Goal: Transaction & Acquisition: Book appointment/travel/reservation

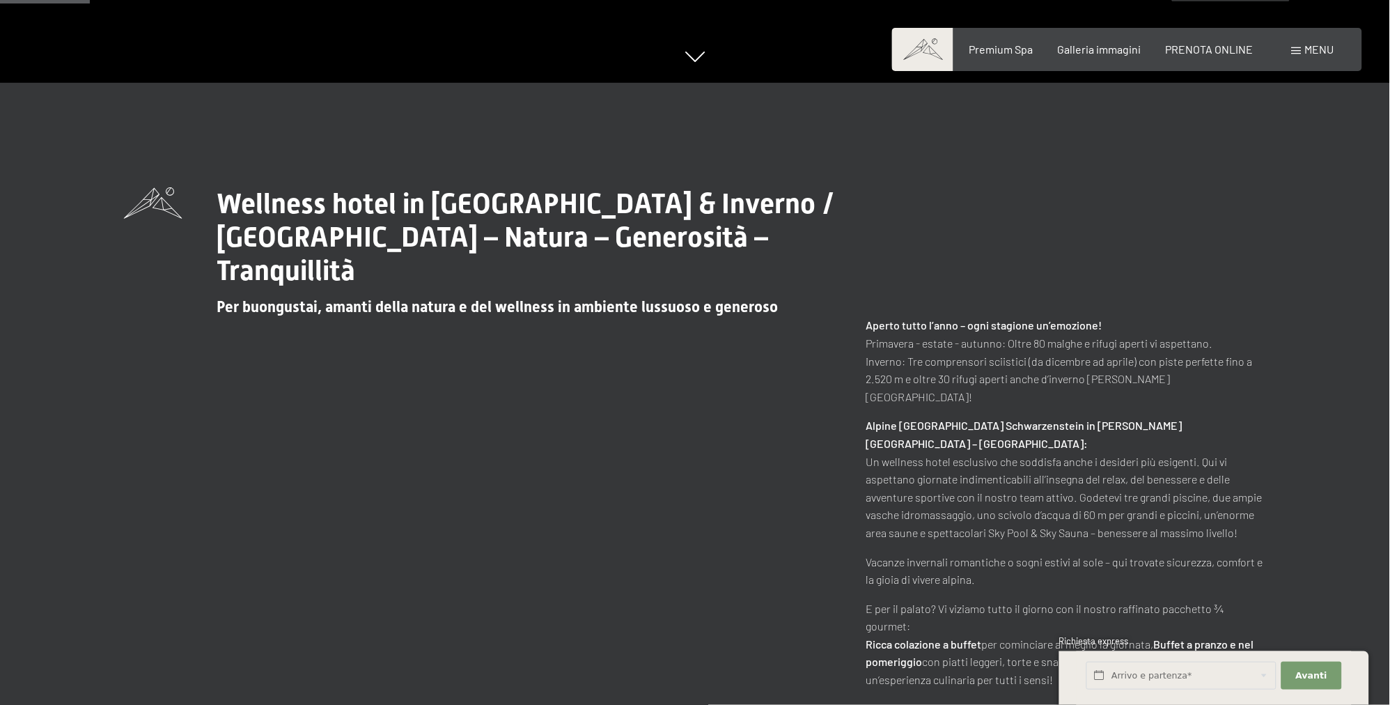
scroll to position [660, 0]
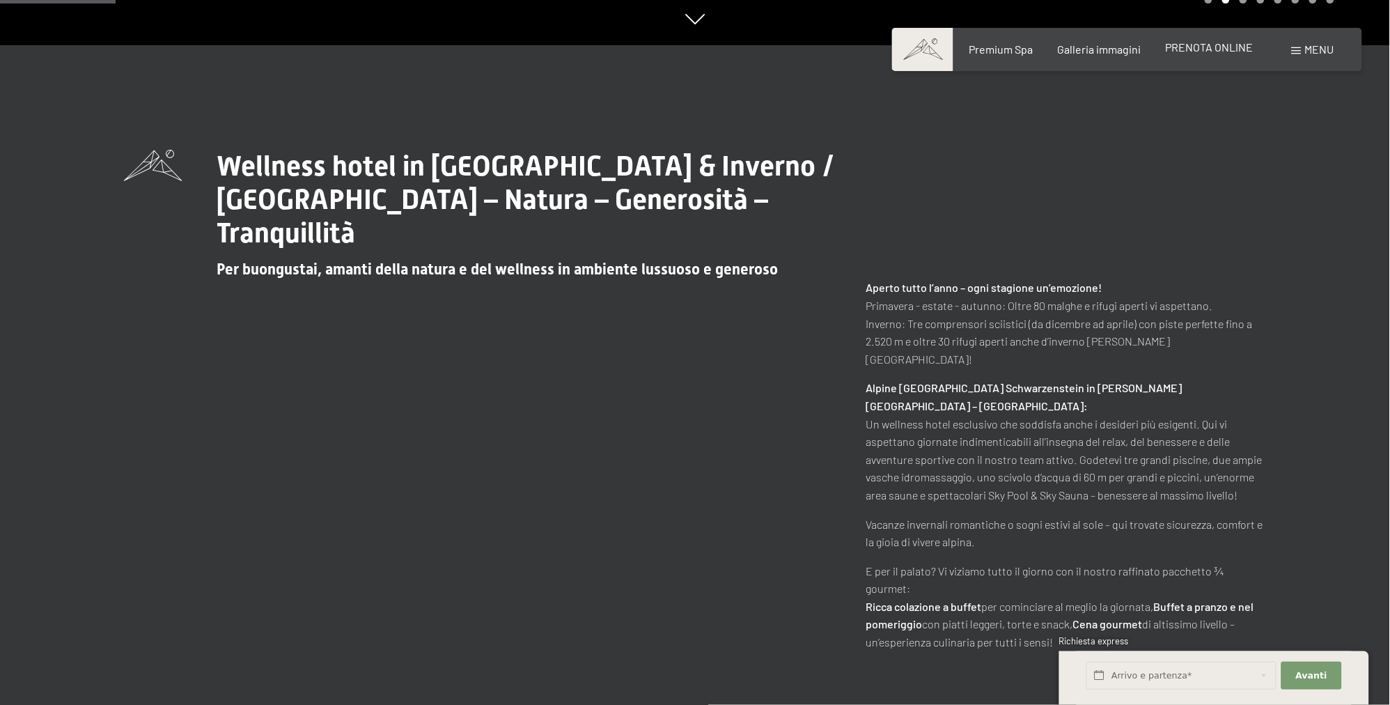
click at [1184, 52] on span "PRENOTA ONLINE" at bounding box center [1210, 46] width 88 height 13
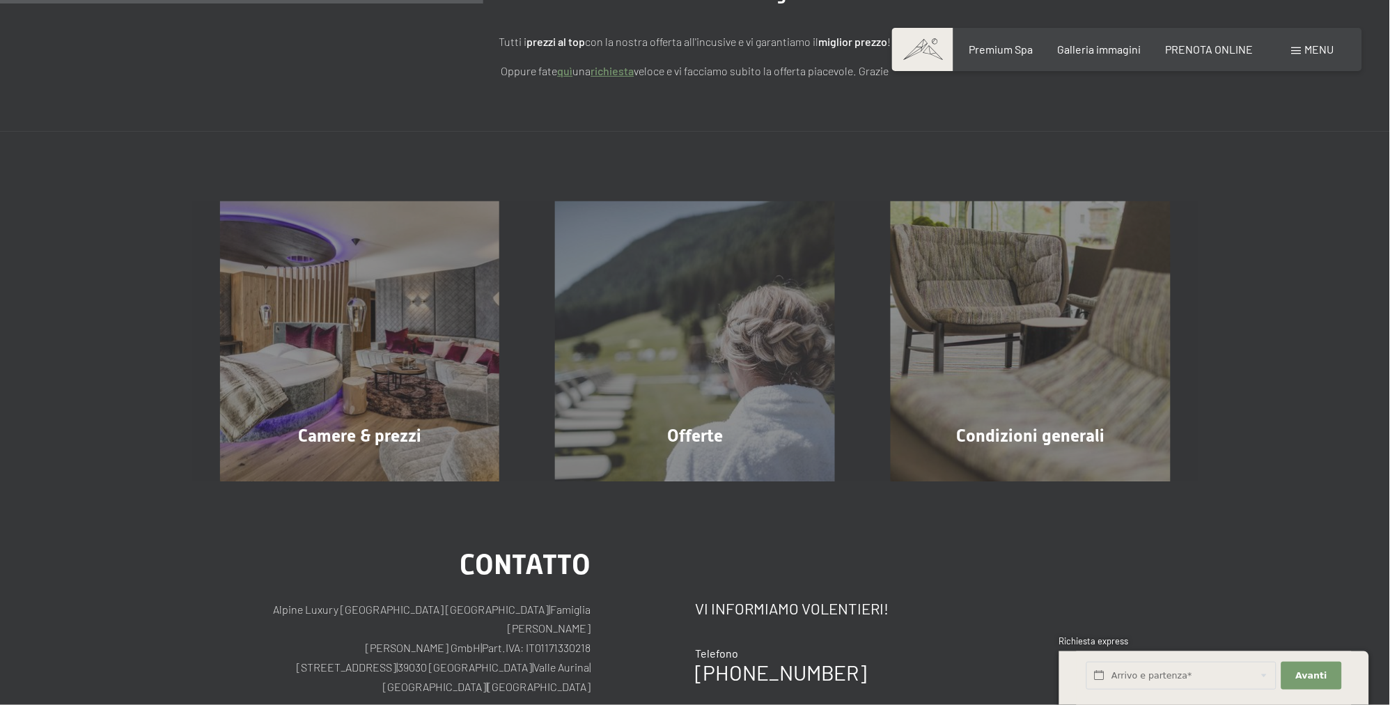
scroll to position [219, 0]
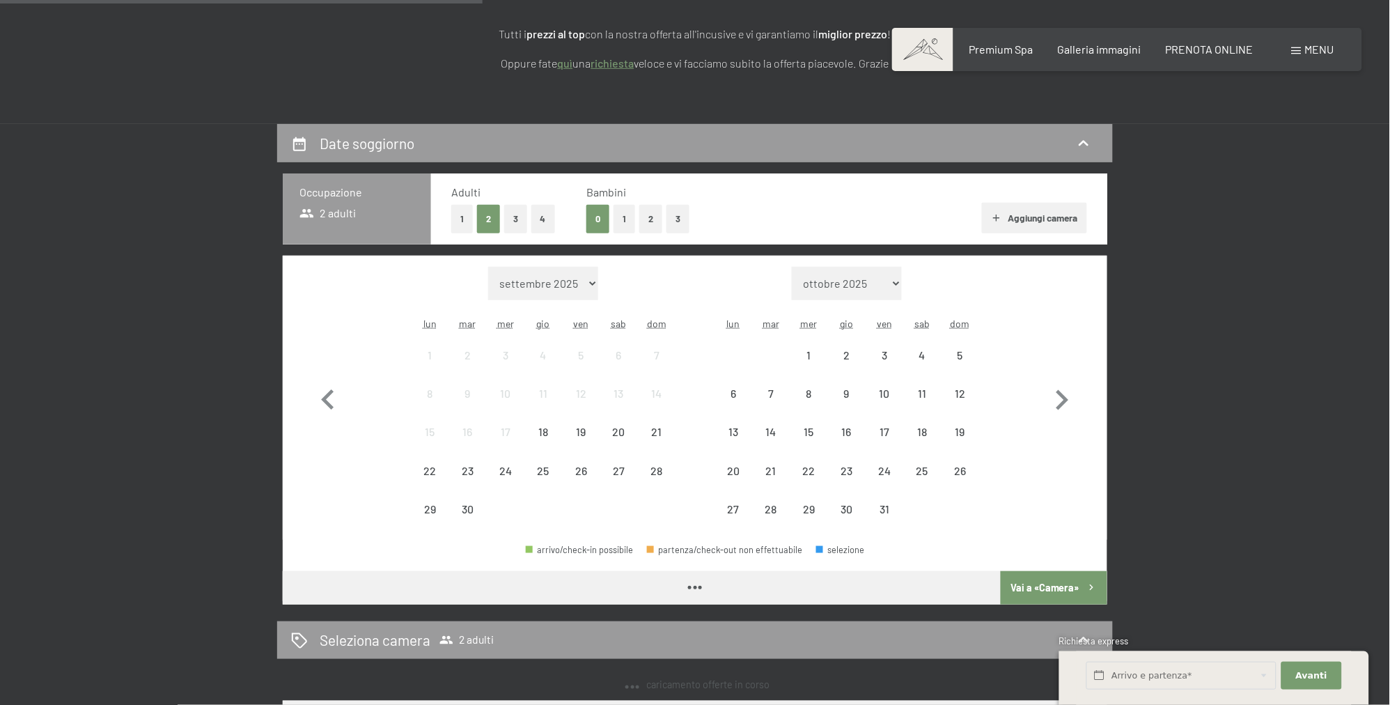
click at [391, 447] on div "Mese/anno settembre 2025 ottobre 2025 novembre 2025 dicembre 2025 gennaio 2026 …" at bounding box center [695, 398] width 775 height 262
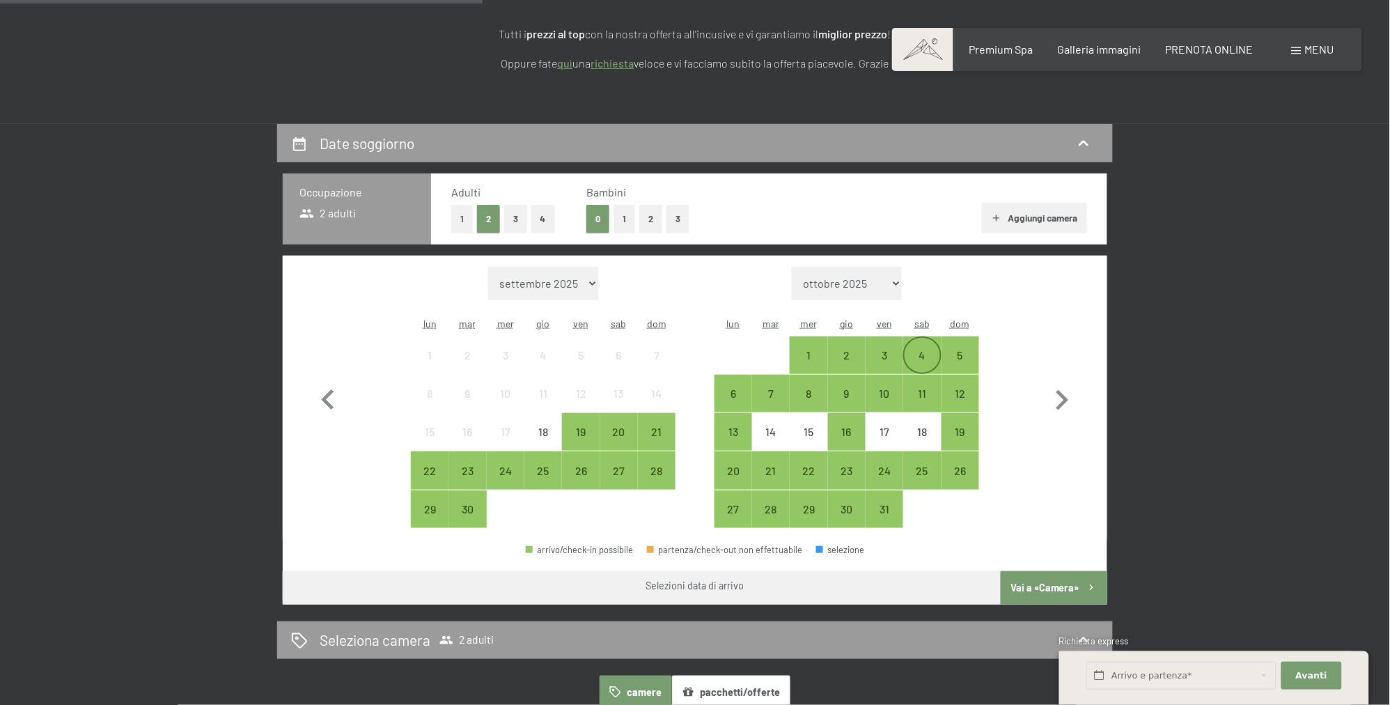
click at [927, 352] on div "4" at bounding box center [922, 367] width 35 height 35
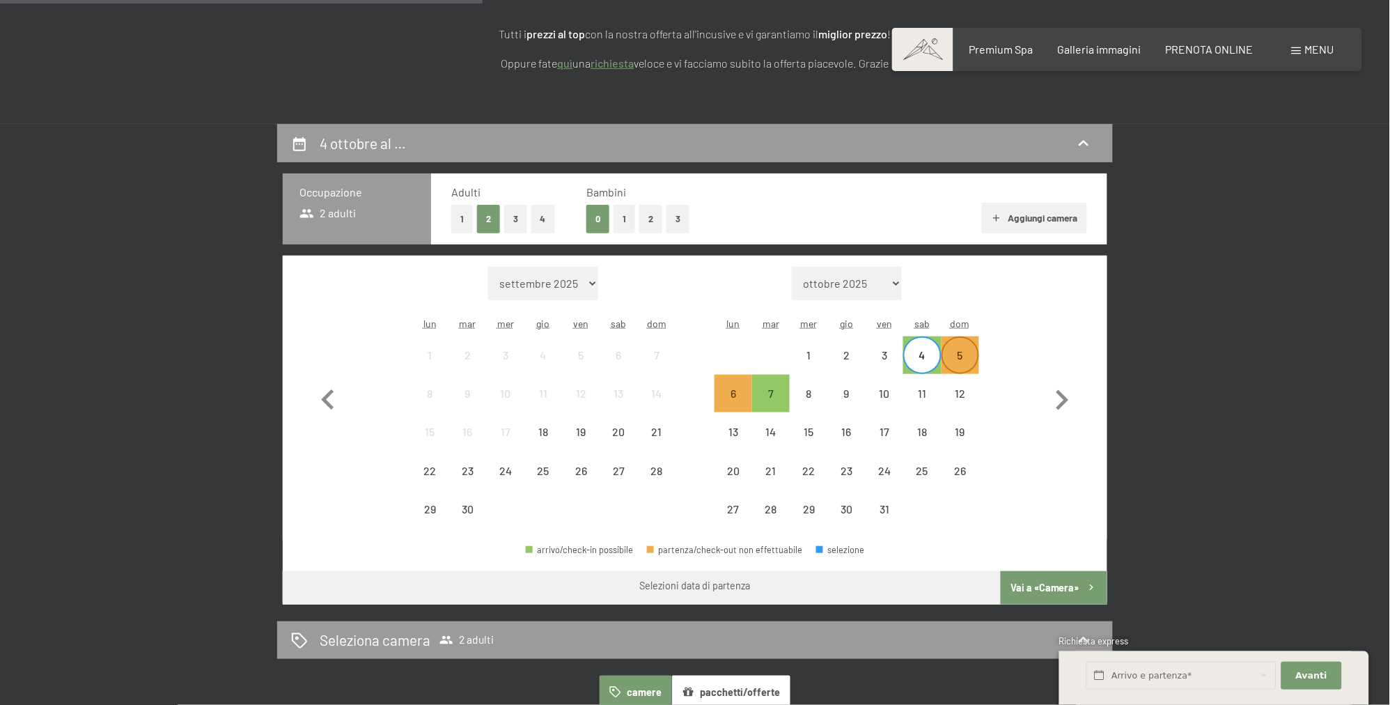
click at [960, 359] on div "5" at bounding box center [960, 367] width 35 height 35
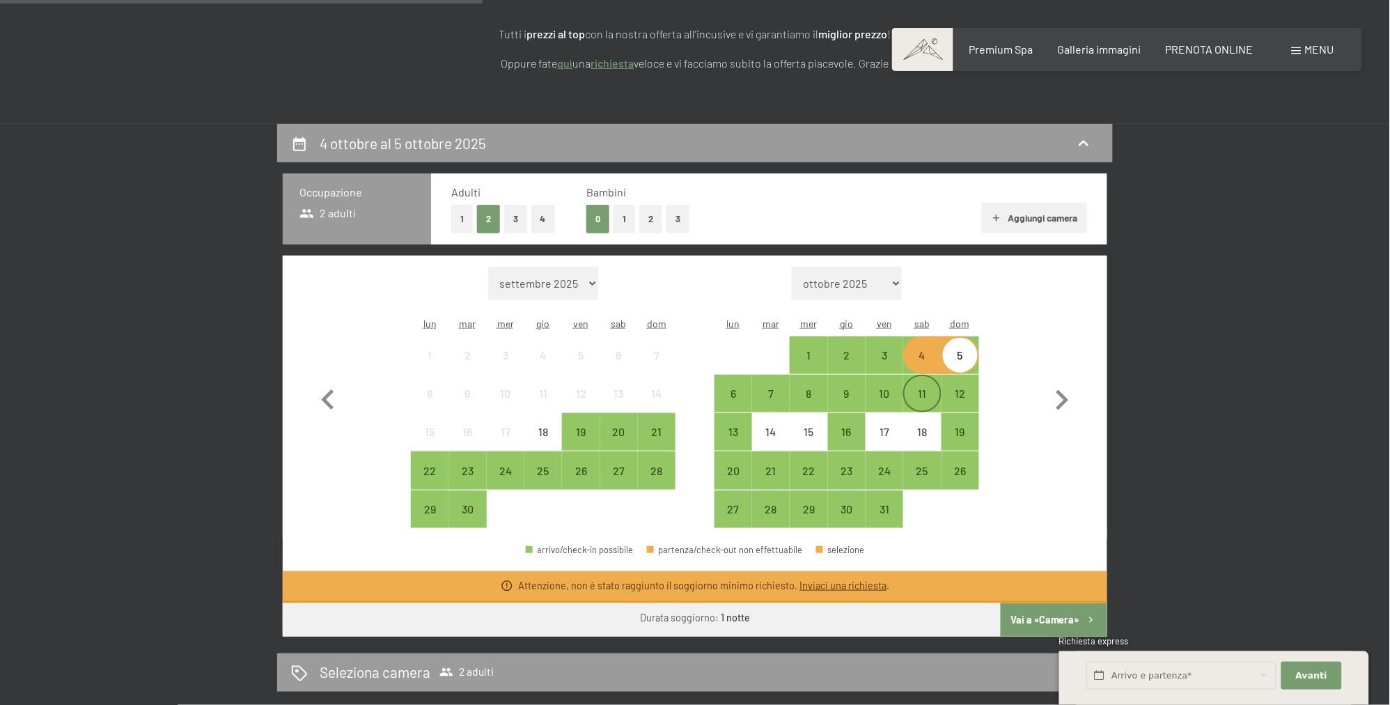
click at [921, 392] on div "11" at bounding box center [922, 405] width 35 height 35
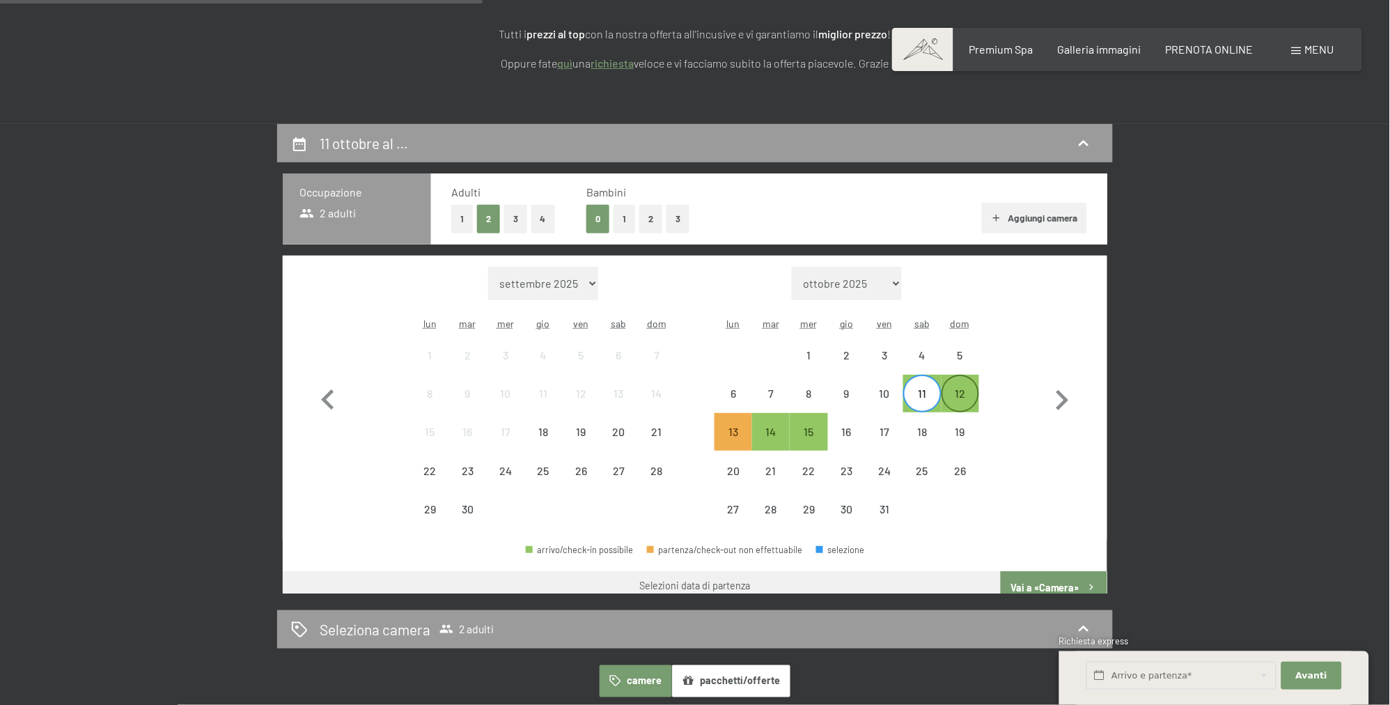
click at [951, 398] on div "12" at bounding box center [960, 405] width 35 height 35
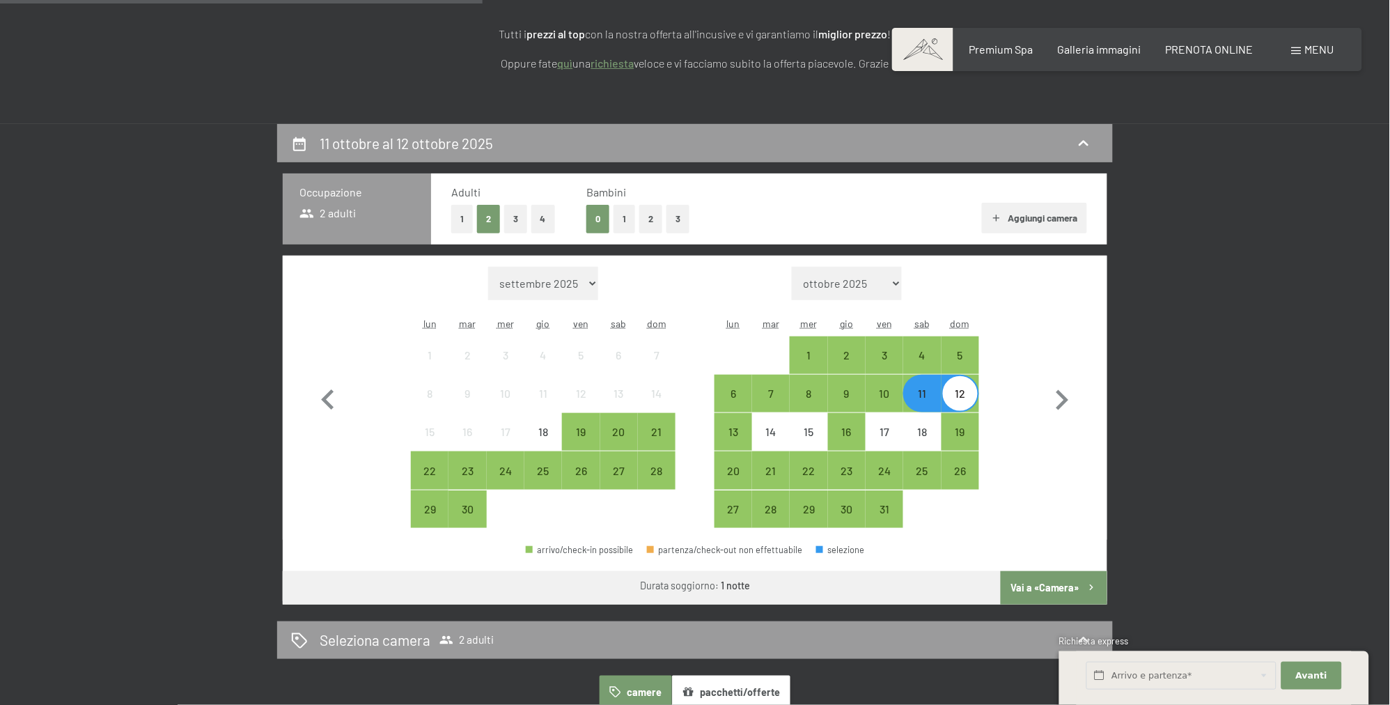
click at [921, 402] on div "11" at bounding box center [922, 405] width 35 height 35
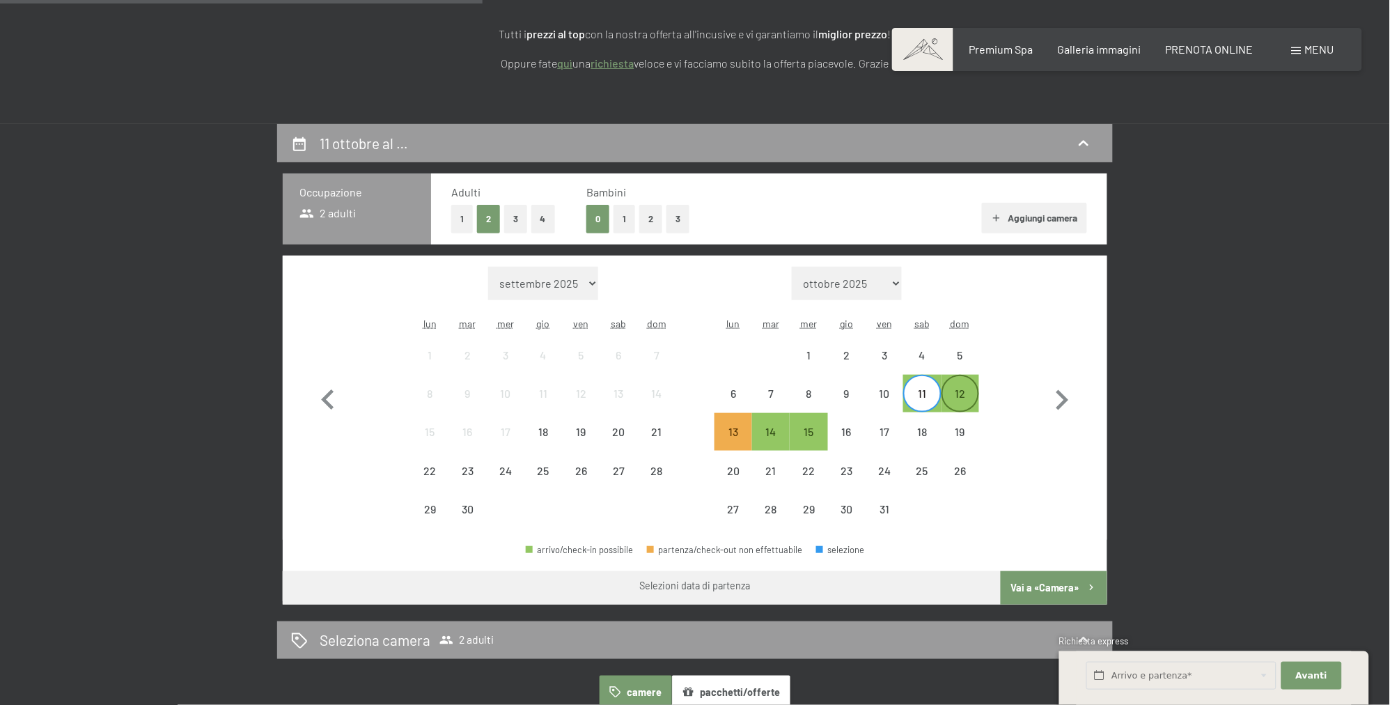
click at [957, 401] on div "12" at bounding box center [960, 405] width 35 height 35
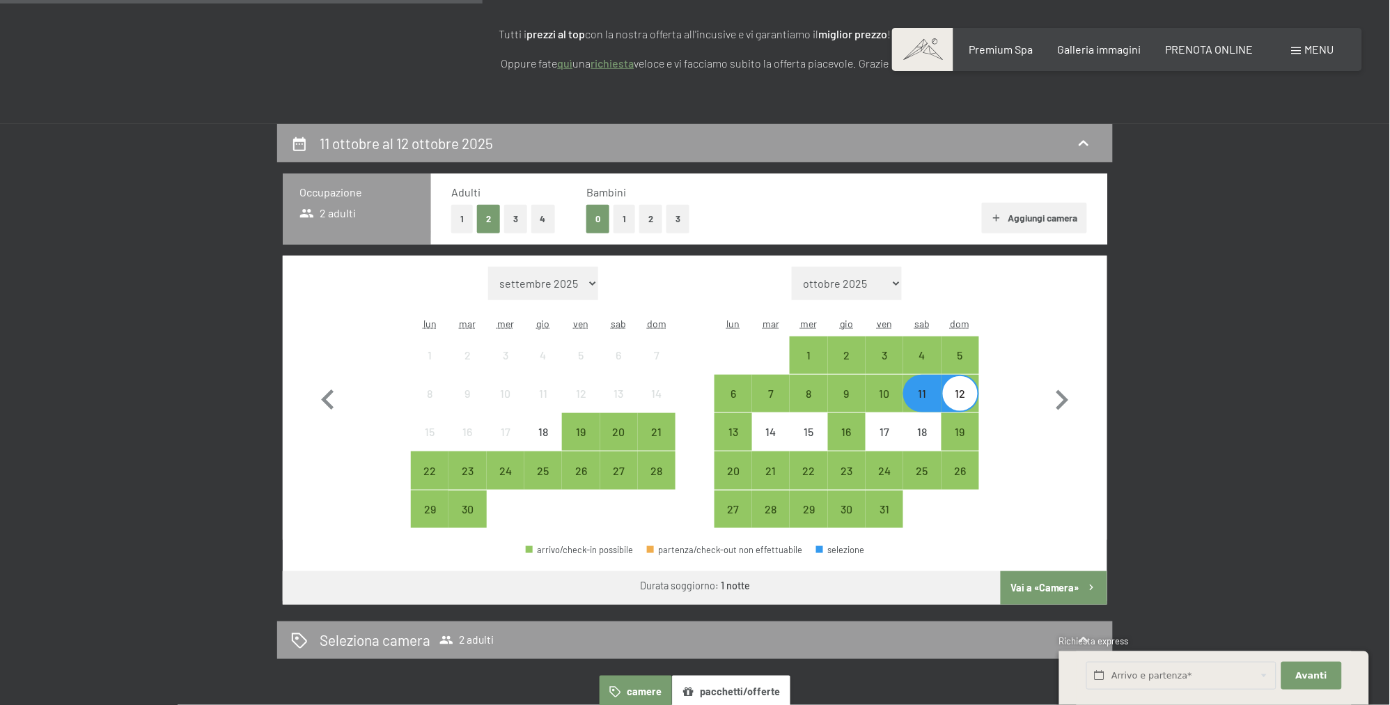
click at [923, 398] on div "11" at bounding box center [922, 405] width 35 height 35
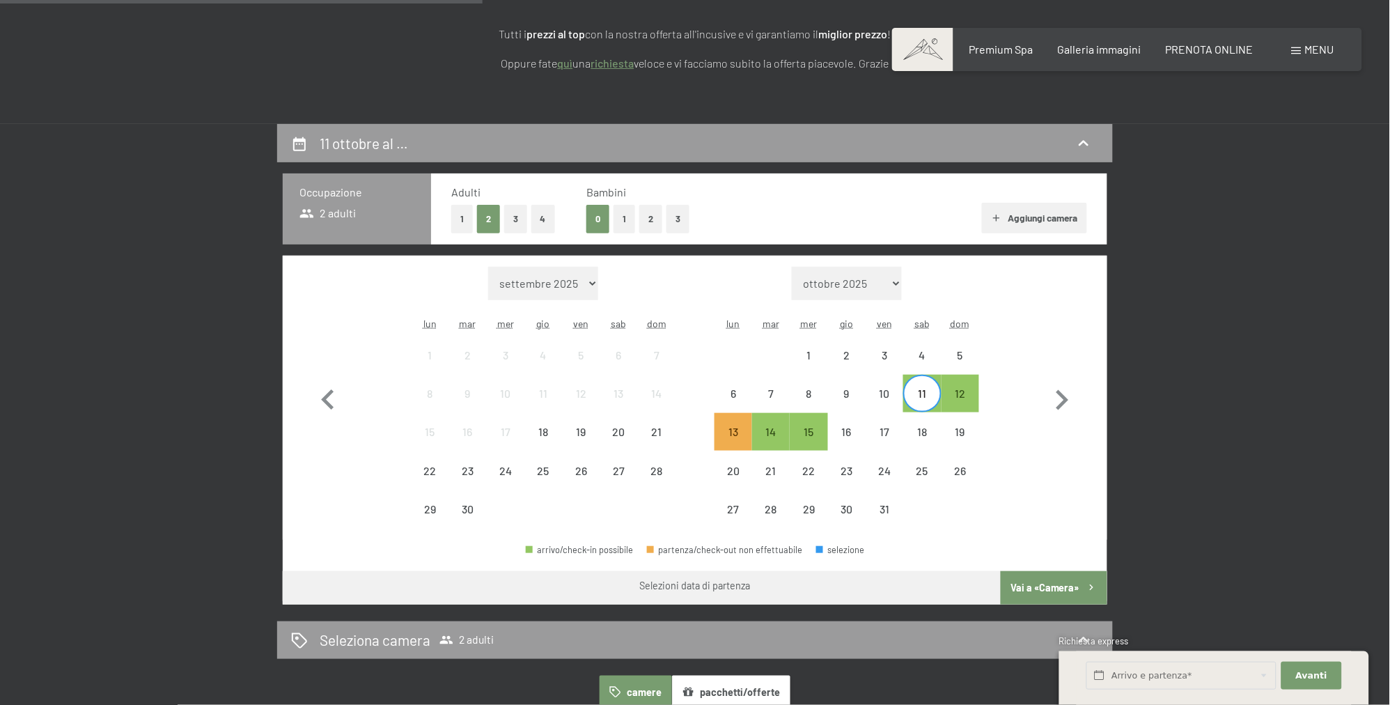
click at [1043, 592] on button "Vai a «Camera»" at bounding box center [1054, 587] width 107 height 33
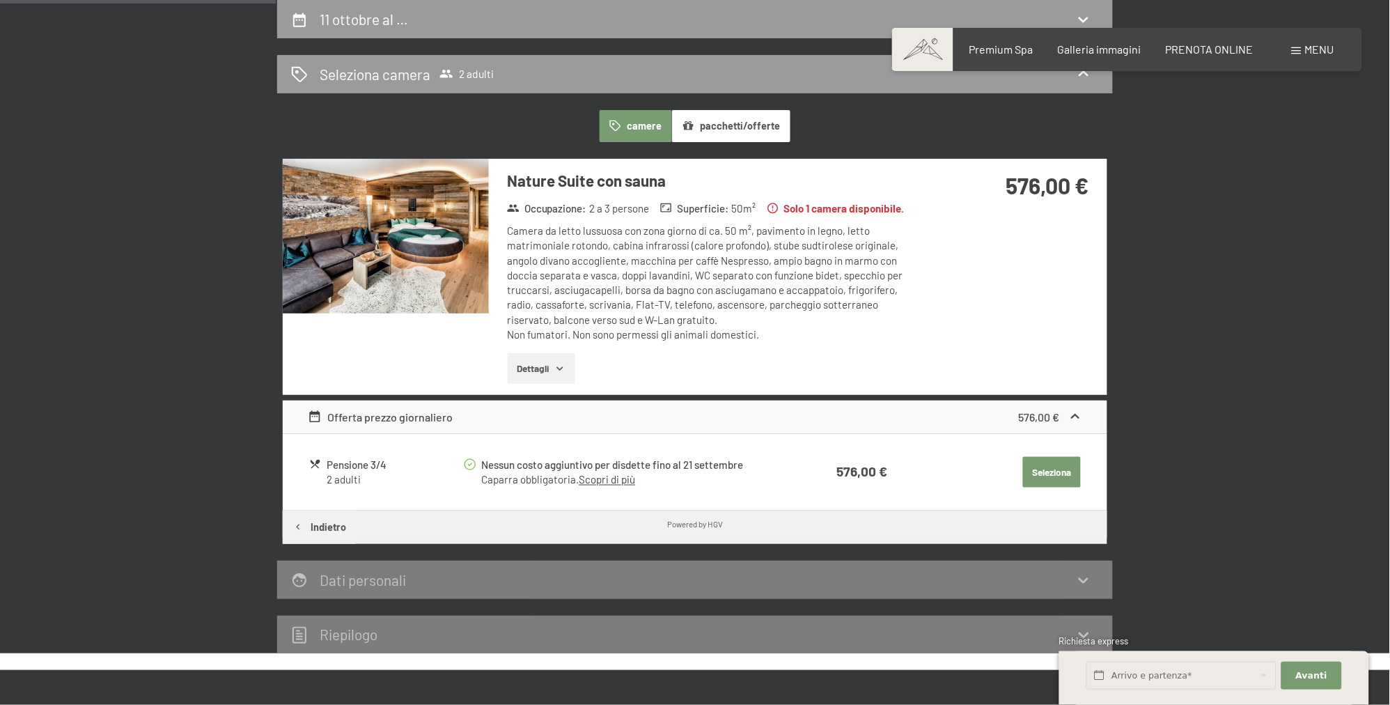
click at [622, 481] on link "Scopri di più" at bounding box center [607, 480] width 56 height 13
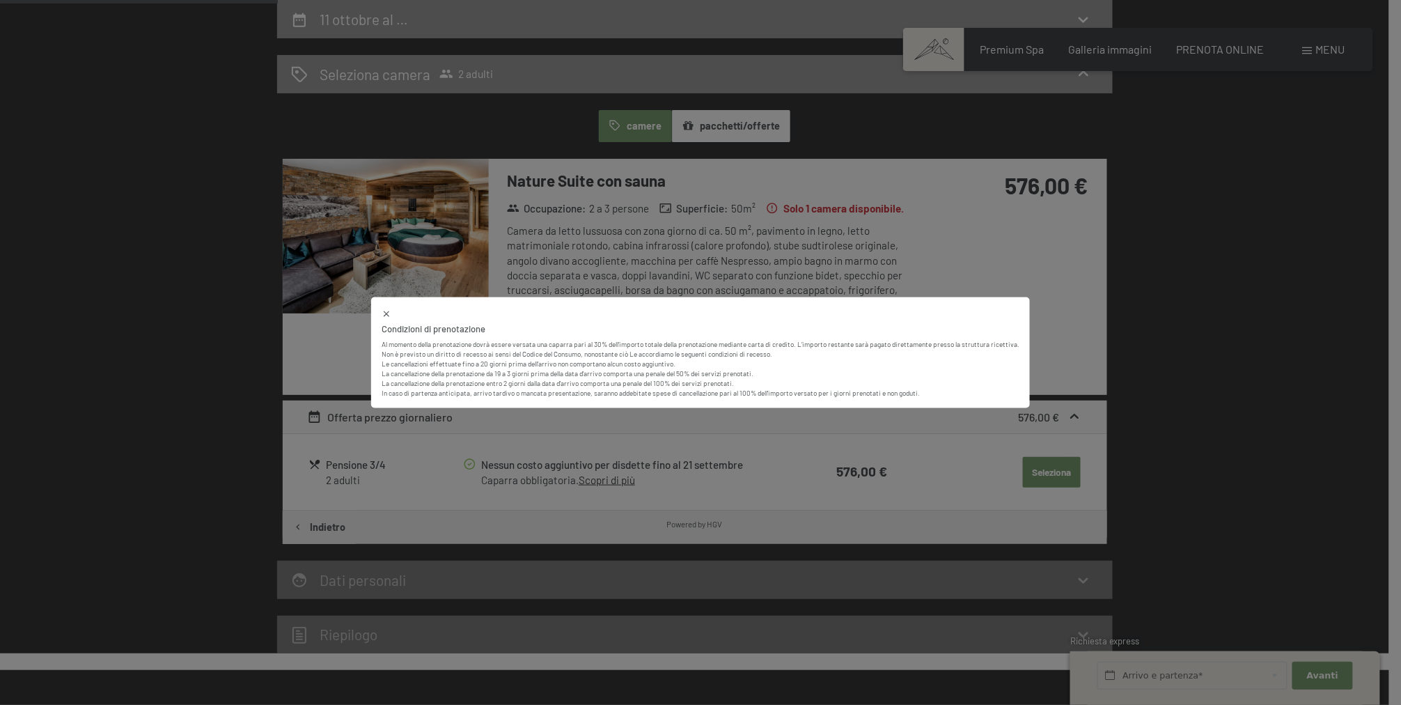
click at [1049, 339] on div "Condizioni di prenotazione Al momento della prenotazione dovrà essere versata u…" at bounding box center [700, 352] width 1401 height 705
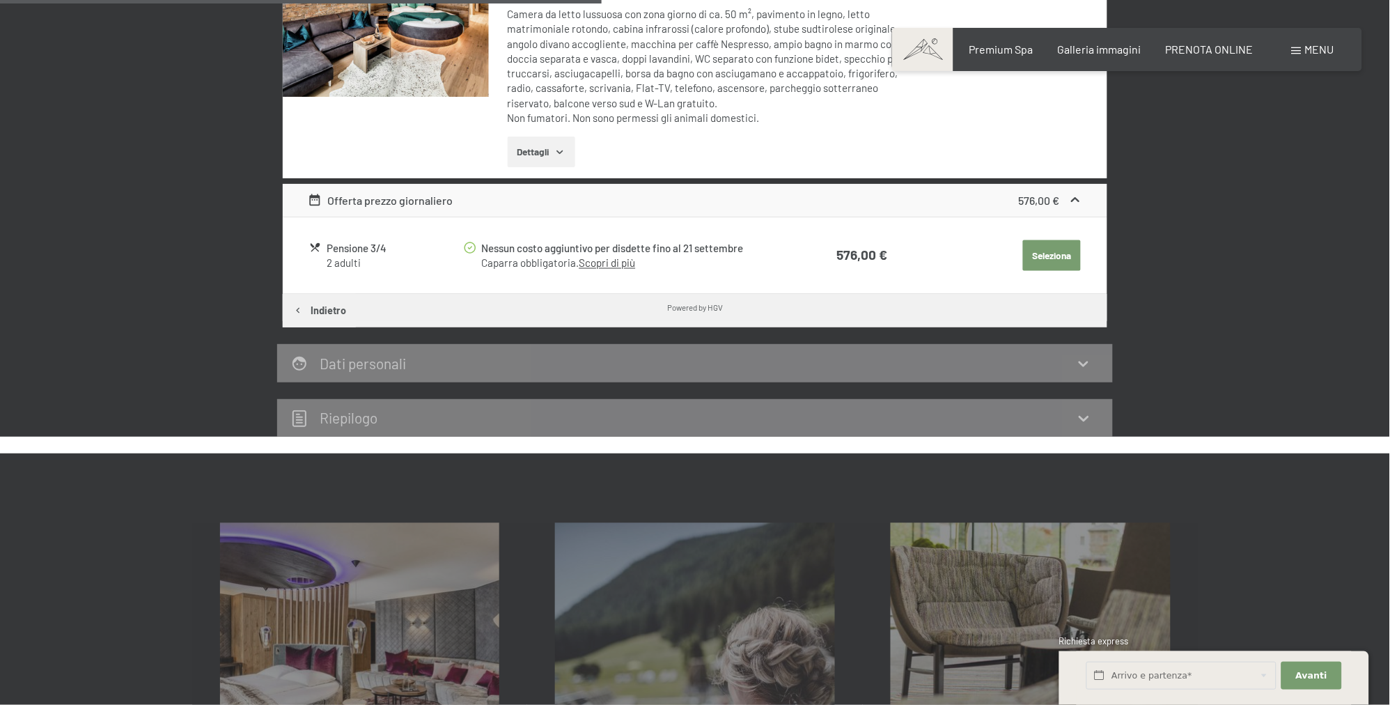
scroll to position [563, 0]
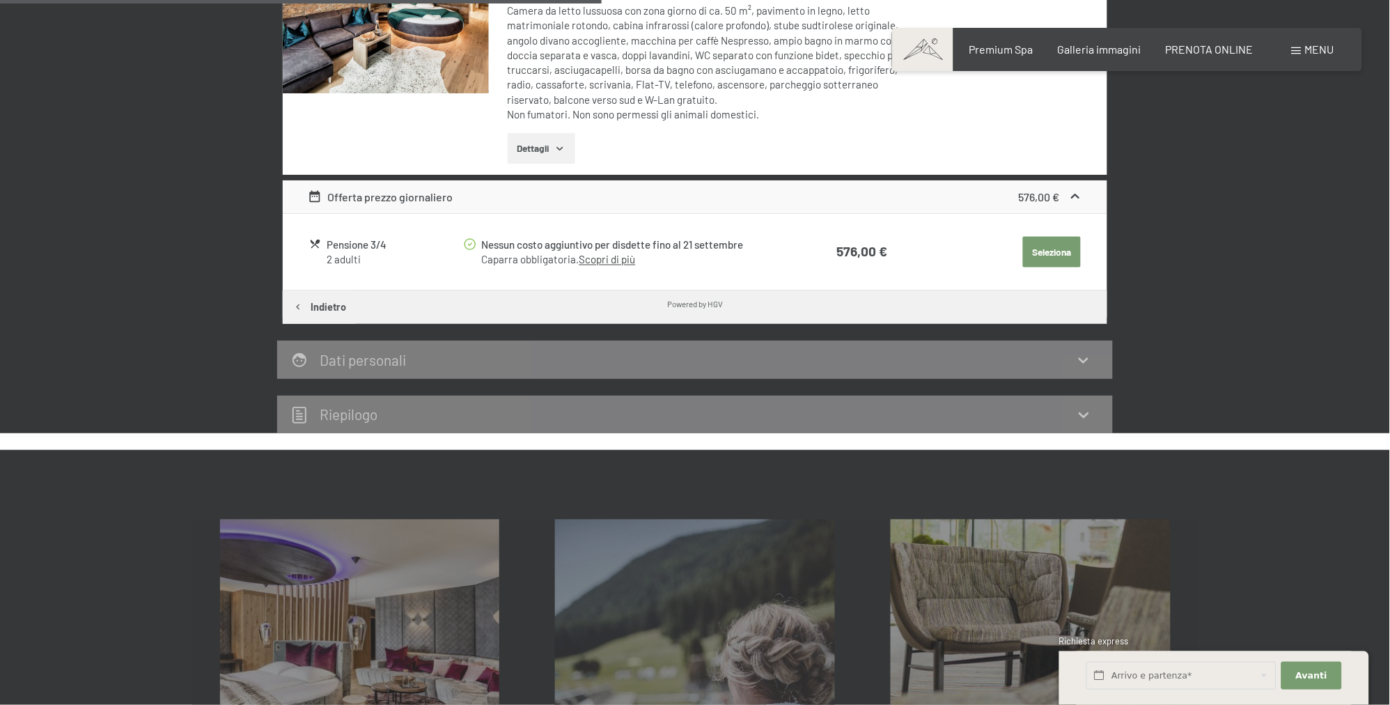
click at [373, 413] on h2 "Riepilogo" at bounding box center [349, 413] width 58 height 17
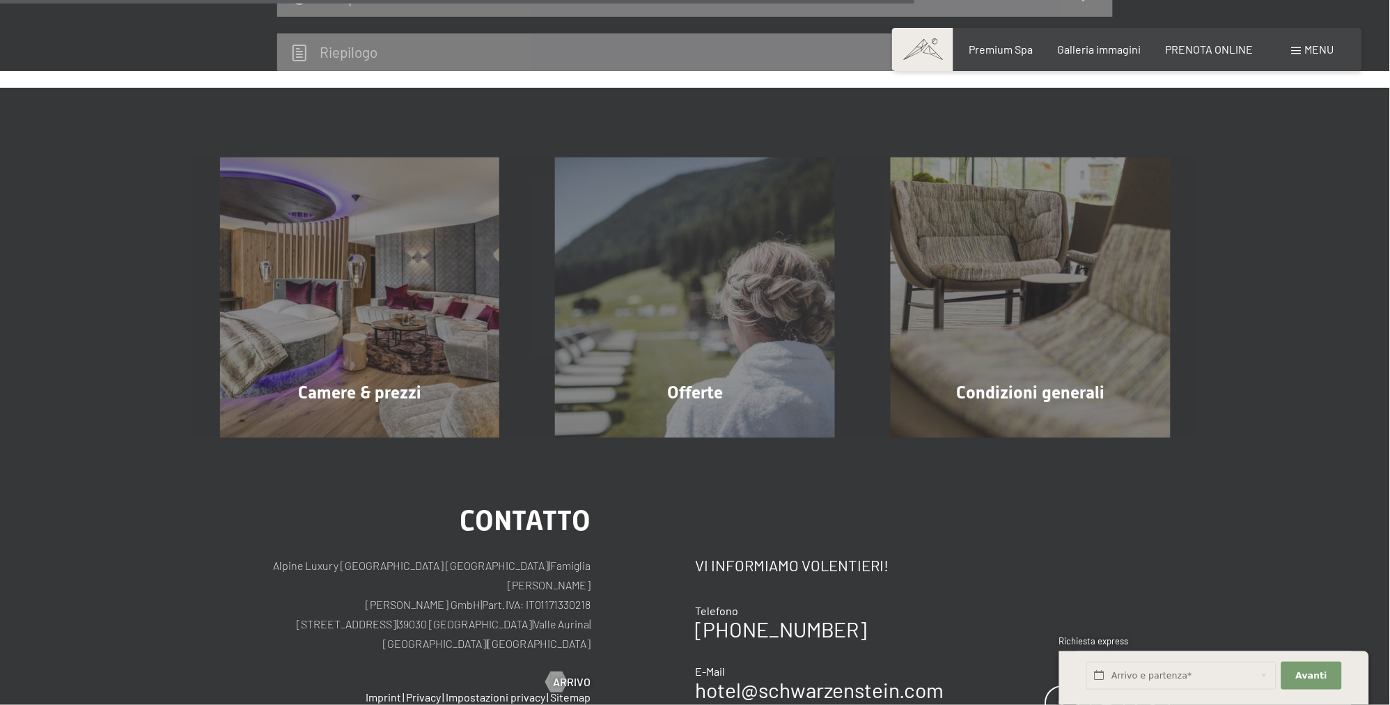
scroll to position [1077, 0]
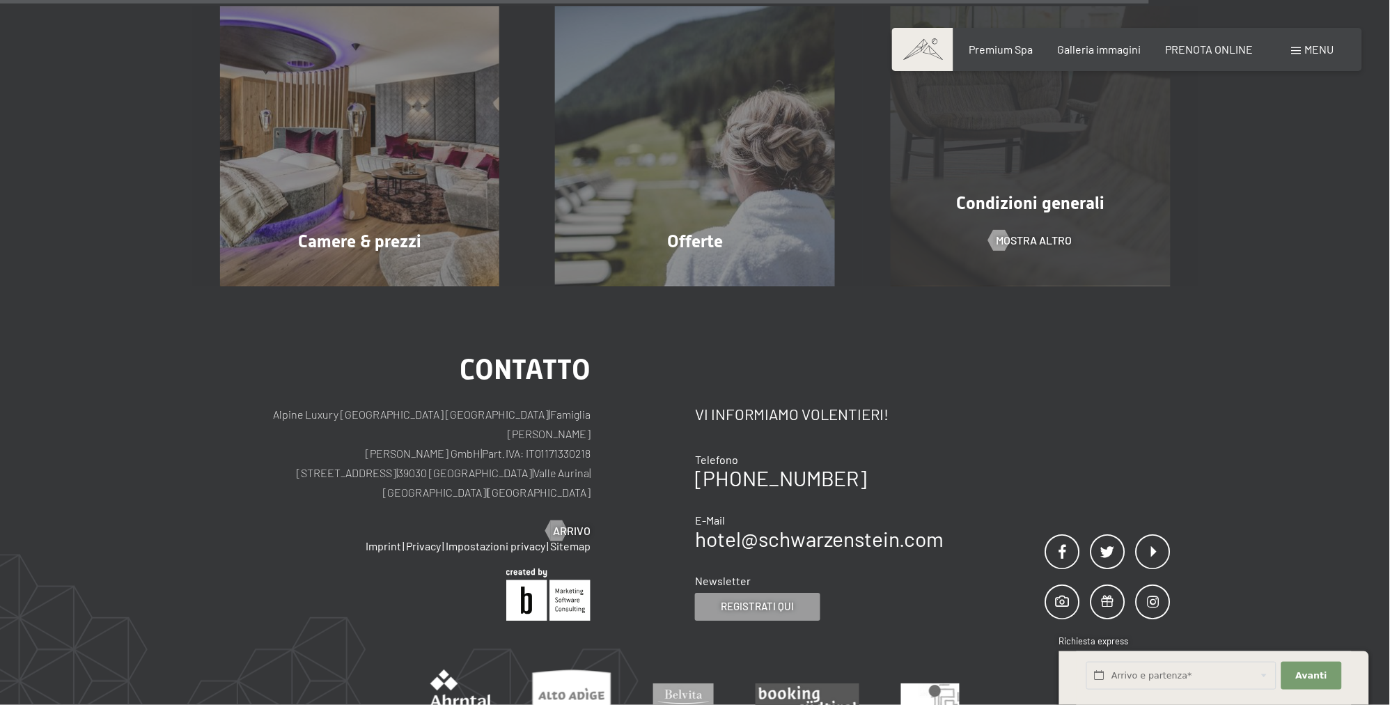
click at [992, 253] on div "Condizioni generali mostra altro" at bounding box center [1031, 146] width 336 height 280
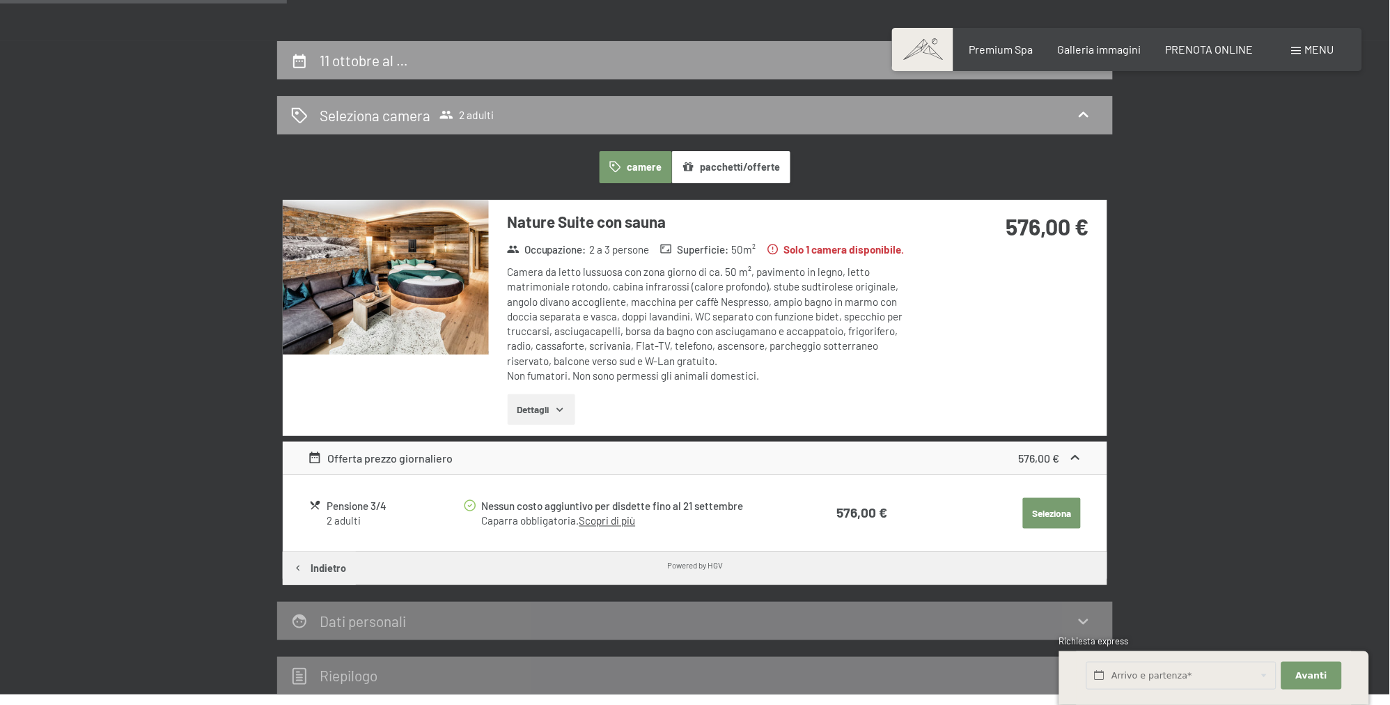
scroll to position [197, 0]
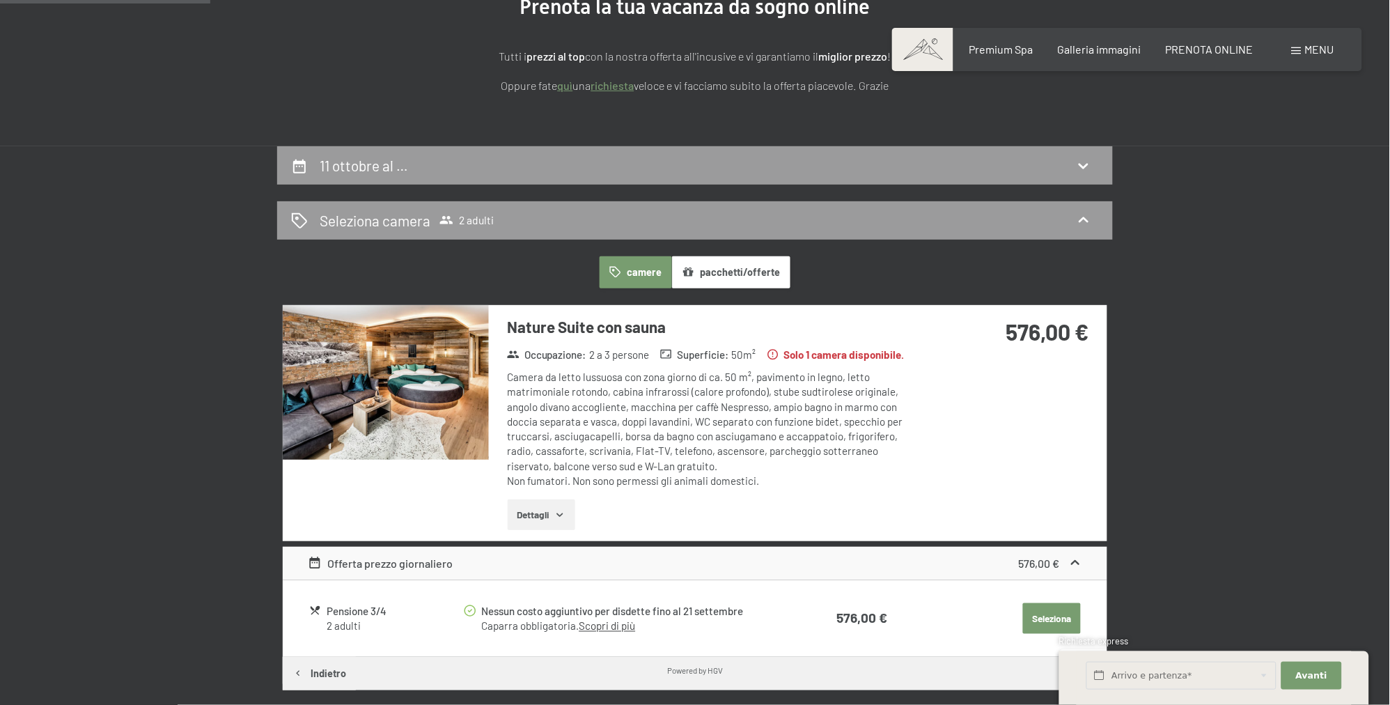
click at [554, 517] on button "Dettagli" at bounding box center [542, 514] width 68 height 31
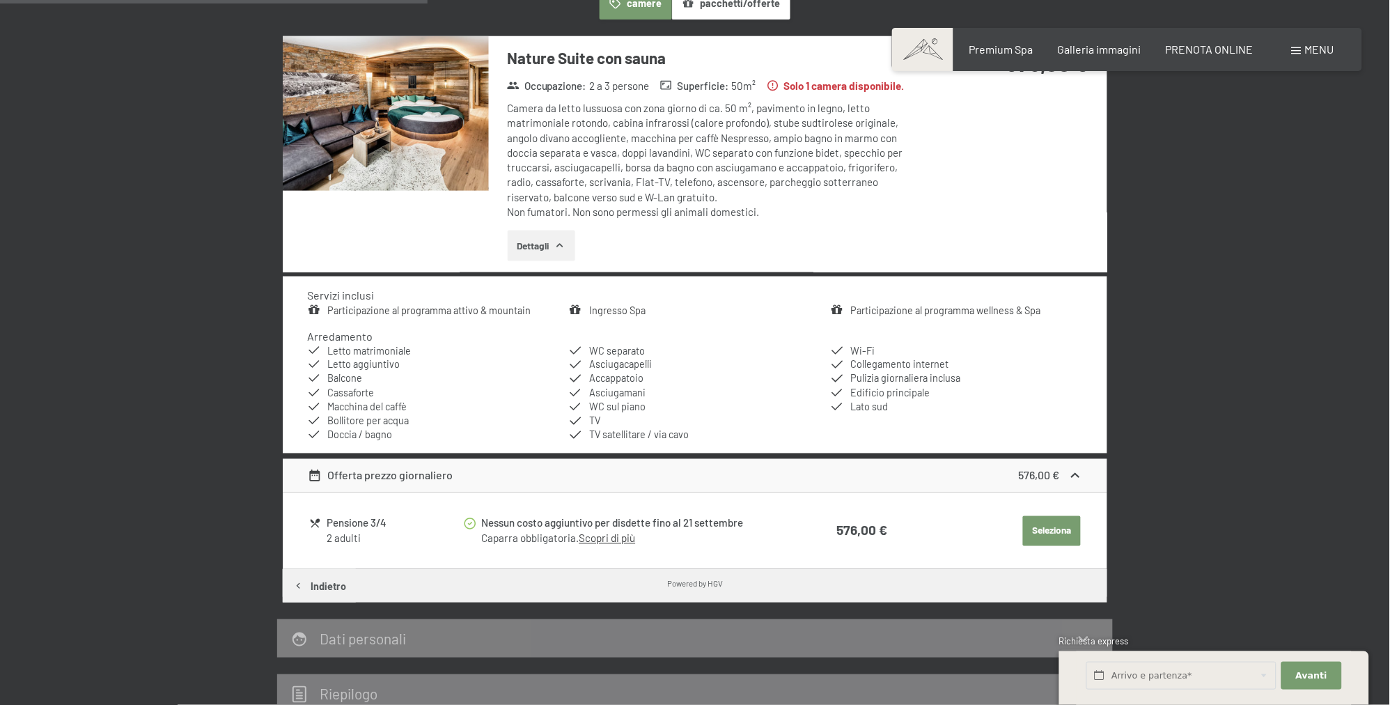
scroll to position [490, 0]
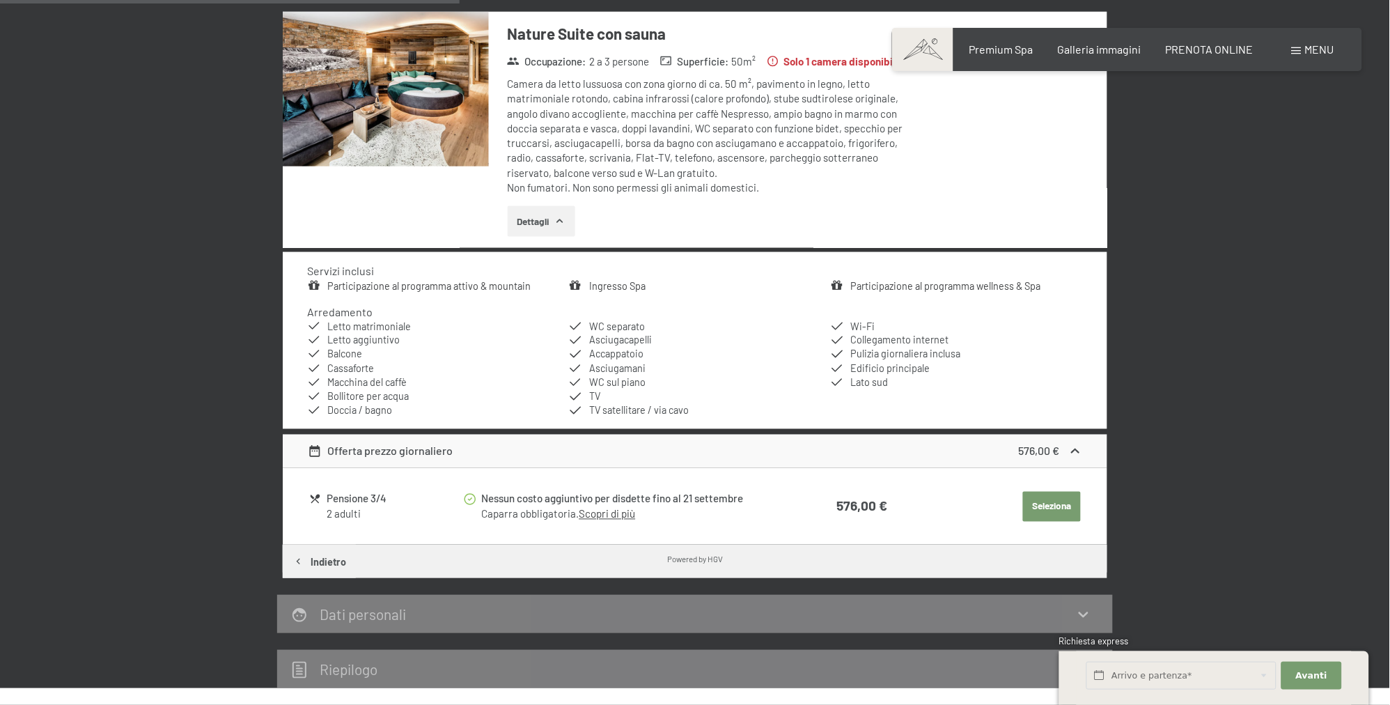
click at [611, 511] on link "Scopri di più" at bounding box center [607, 514] width 56 height 13
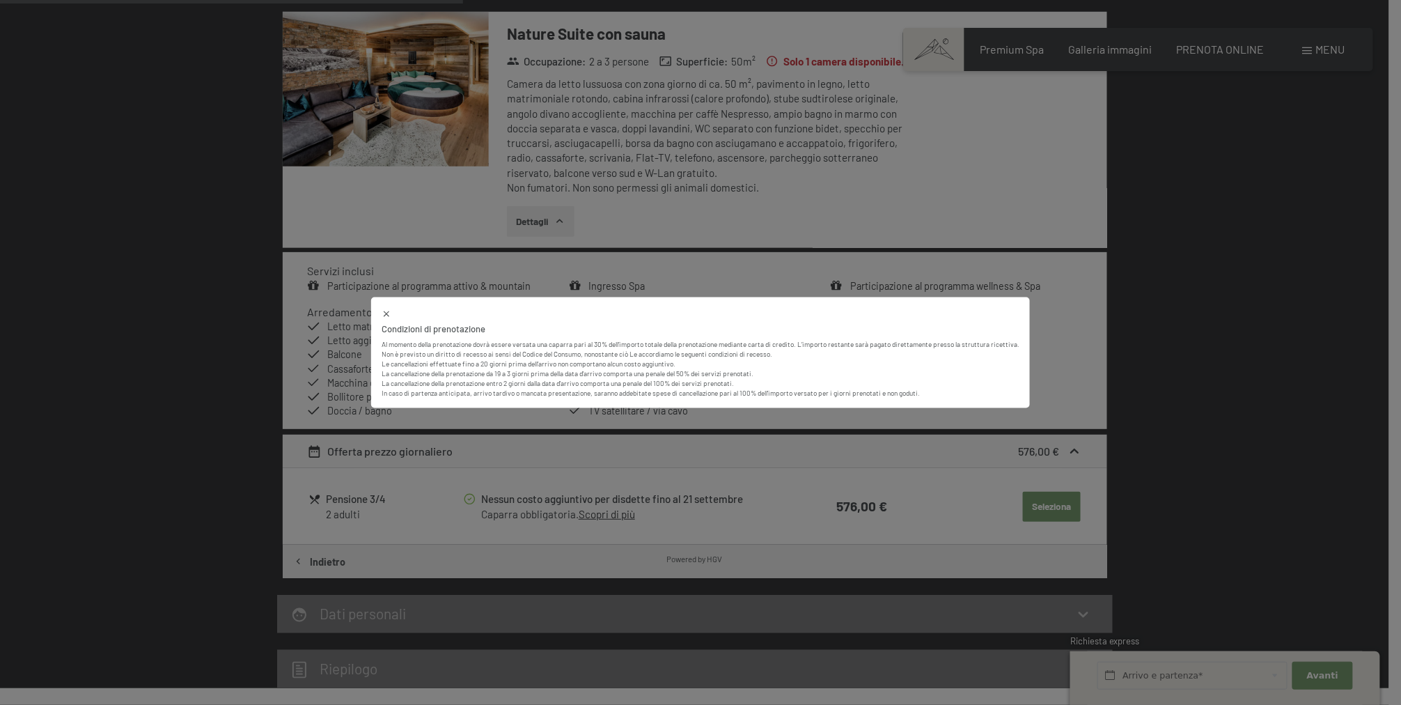
click at [1053, 311] on div "Condizioni di prenotazione Al momento della prenotazione dovrà essere versata u…" at bounding box center [700, 352] width 1401 height 705
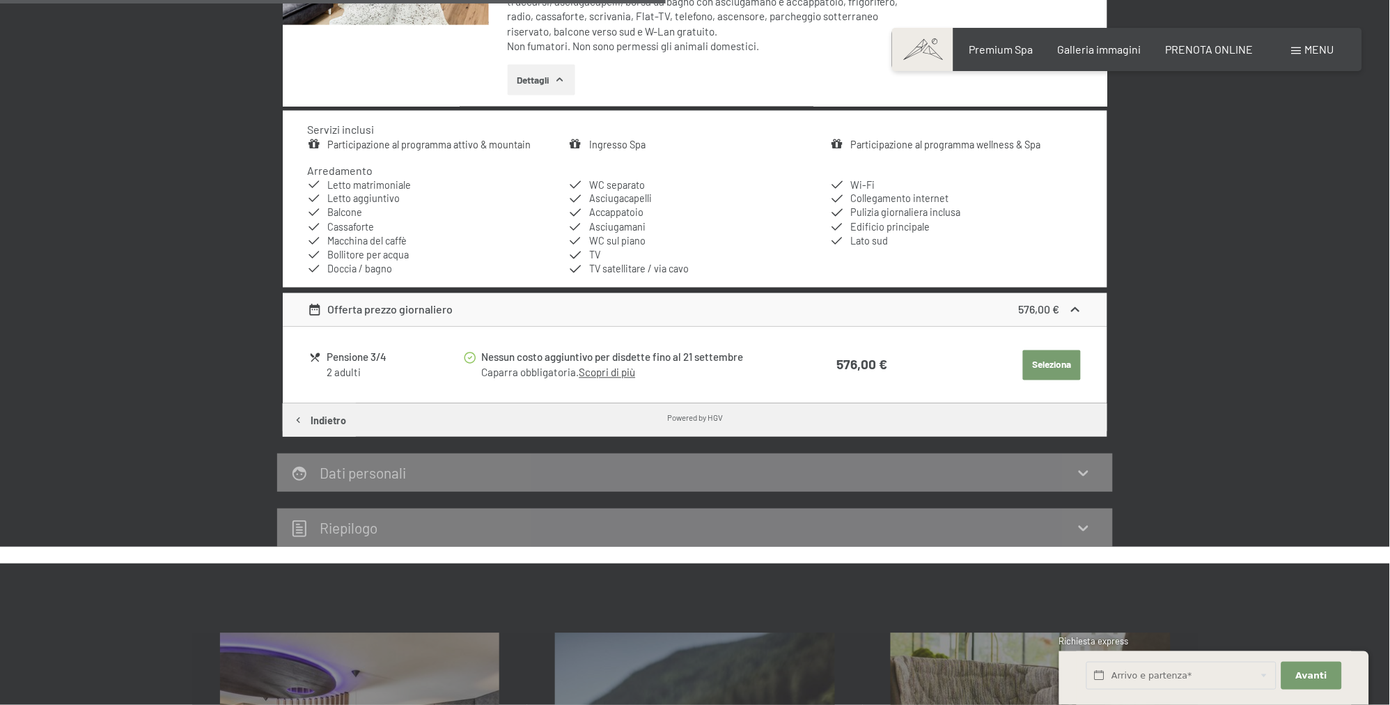
scroll to position [710, 0]
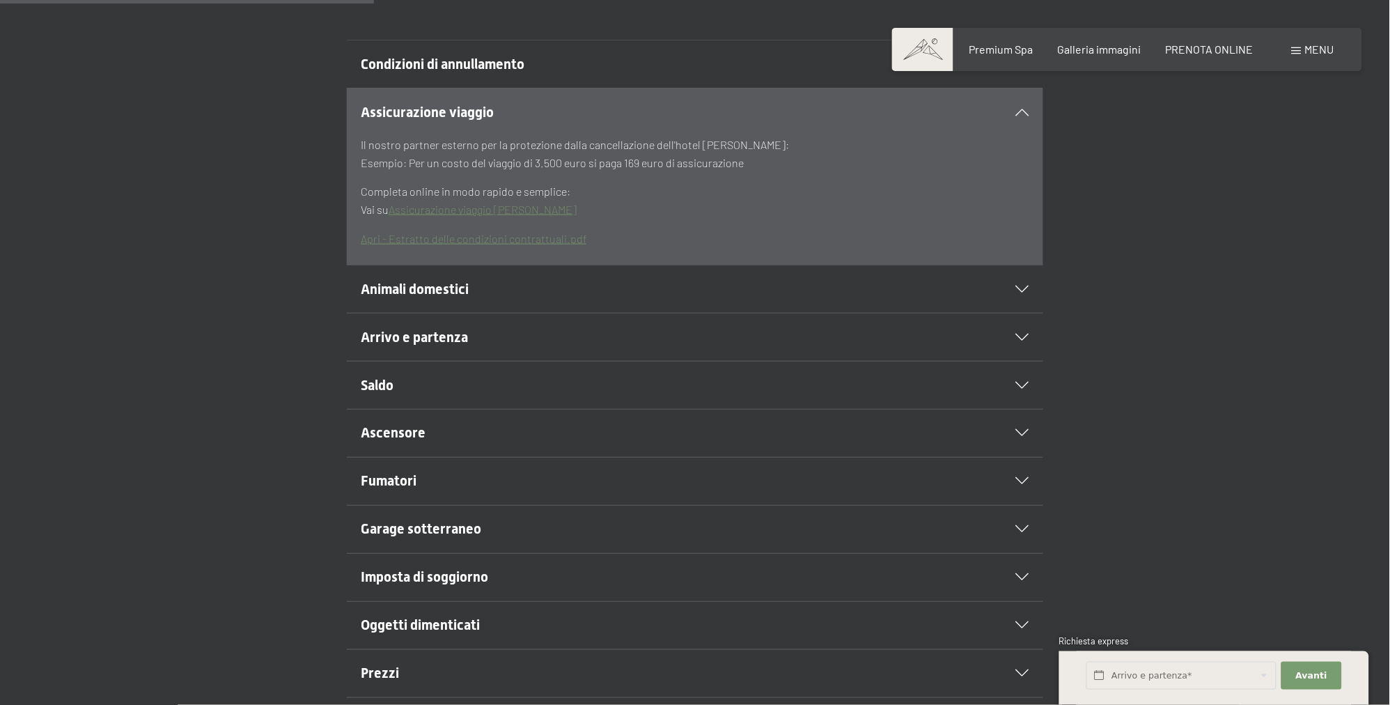
scroll to position [439, 0]
